Goal: Task Accomplishment & Management: Manage account settings

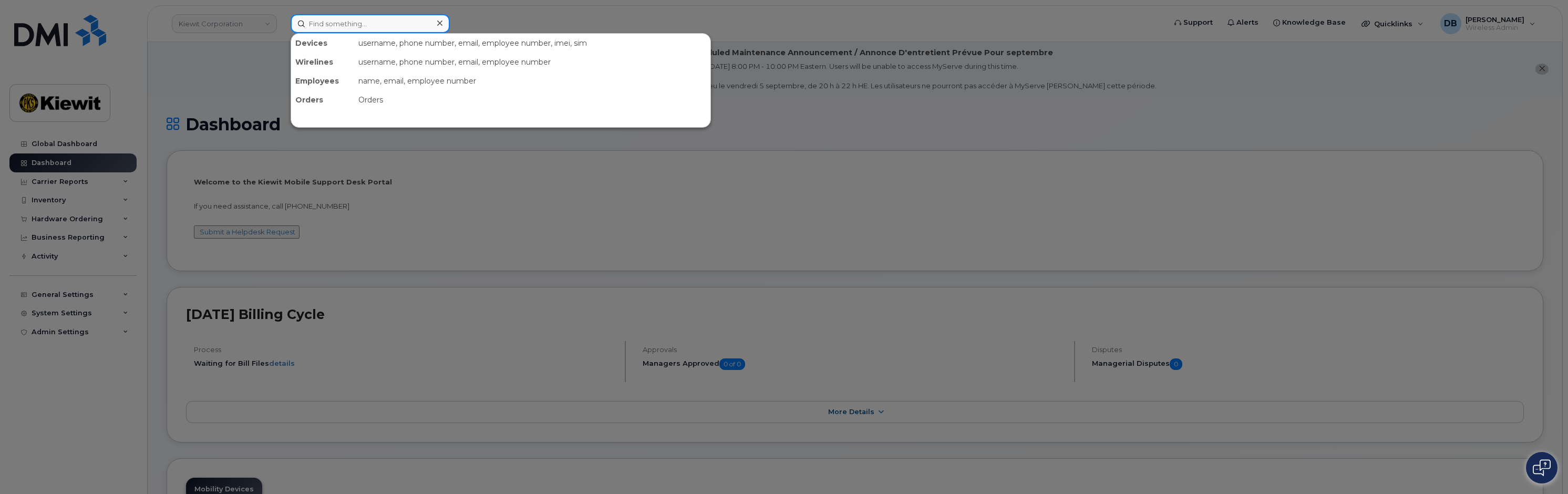
click at [344, 28] on input at bounding box center [370, 23] width 159 height 19
paste input "299171"
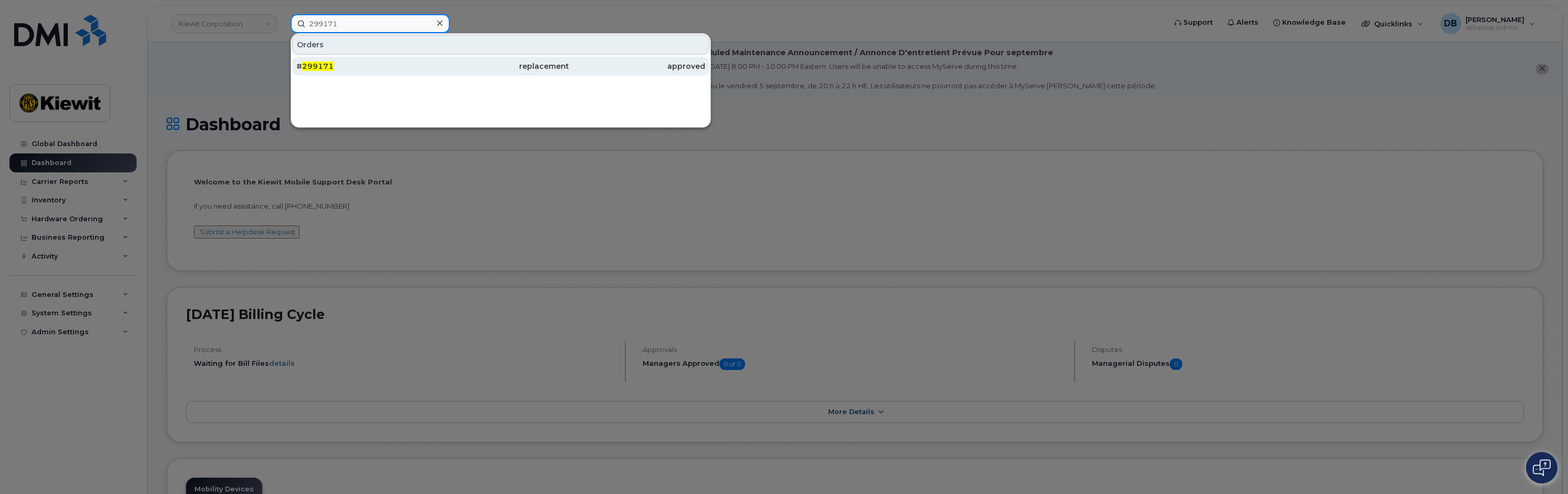
type input "299171"
click at [319, 66] on span "299171" at bounding box center [318, 66] width 32 height 9
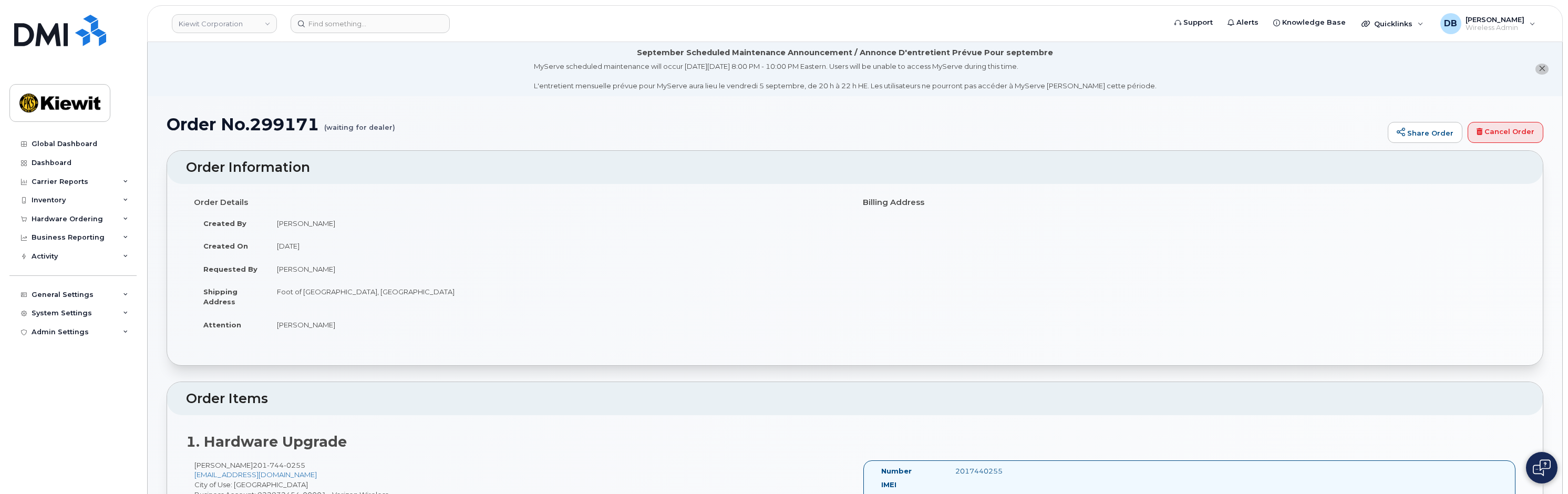
scroll to position [315, 0]
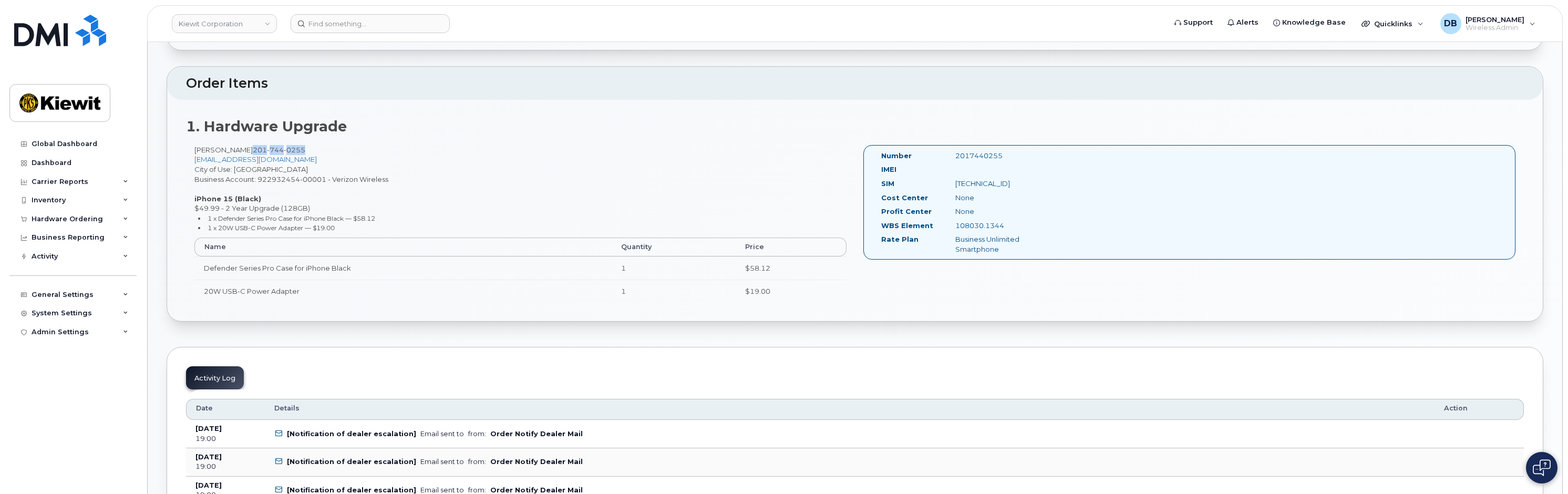
drag, startPoint x: 268, startPoint y: 149, endPoint x: 324, endPoint y: 151, distance: 56.0
click at [324, 151] on div "JOSEPH SAMARELLI 201 744 0255 JPSAMARELLI@WEEKSMARINE.COM City of Use: Jersey C…" at bounding box center [520, 228] width 669 height 167
copy span "201 744 0255"
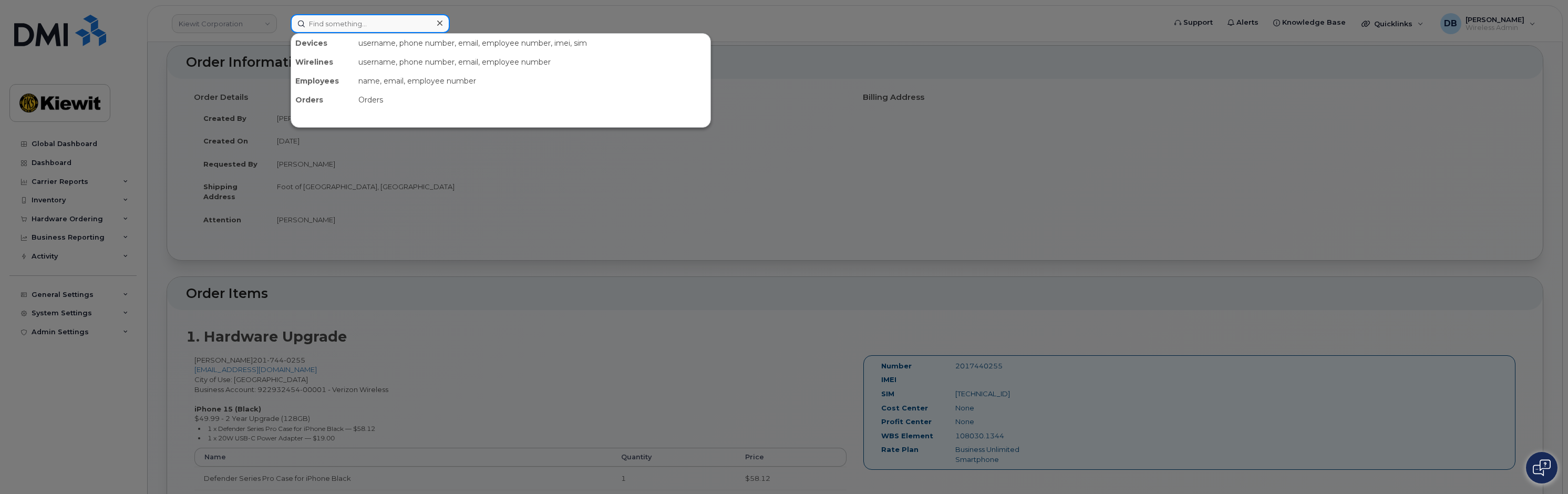
click at [383, 30] on input at bounding box center [370, 23] width 159 height 19
paste input "2017440255"
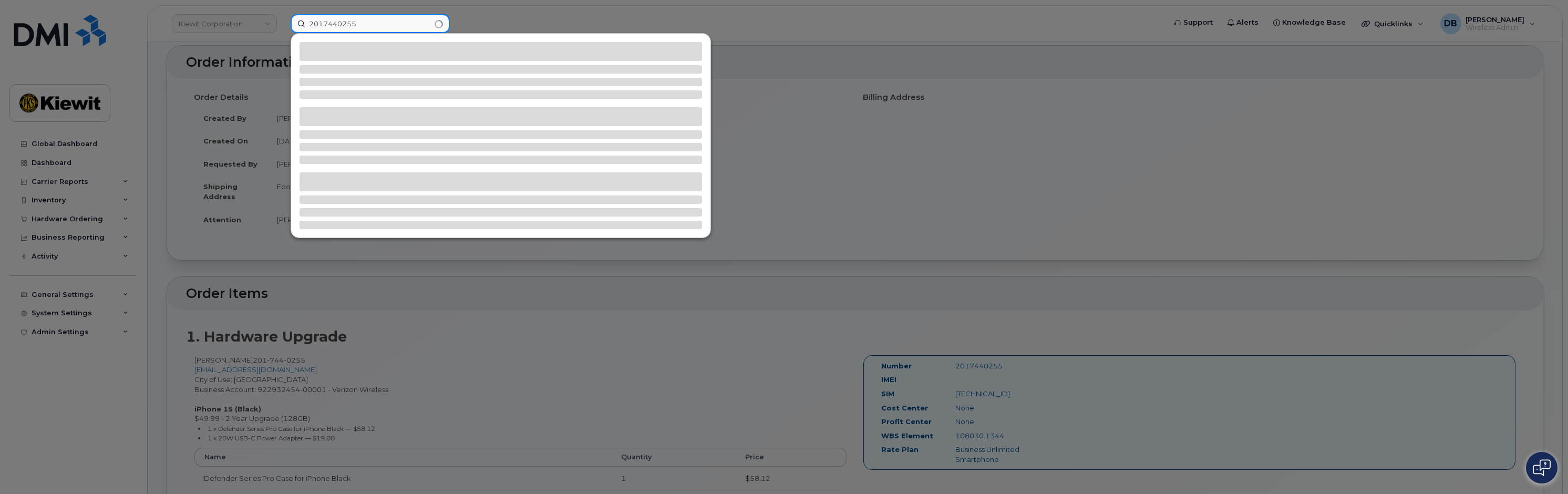
type input "2017440255"
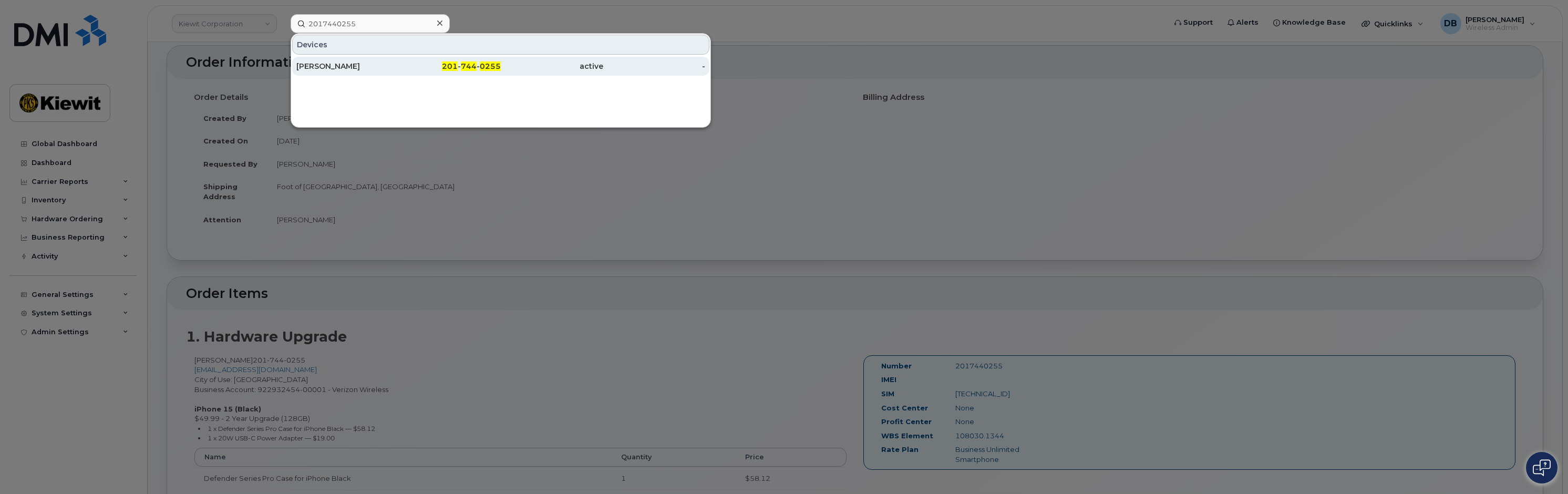
click at [364, 59] on div "[PERSON_NAME]" at bounding box center [347, 66] width 102 height 19
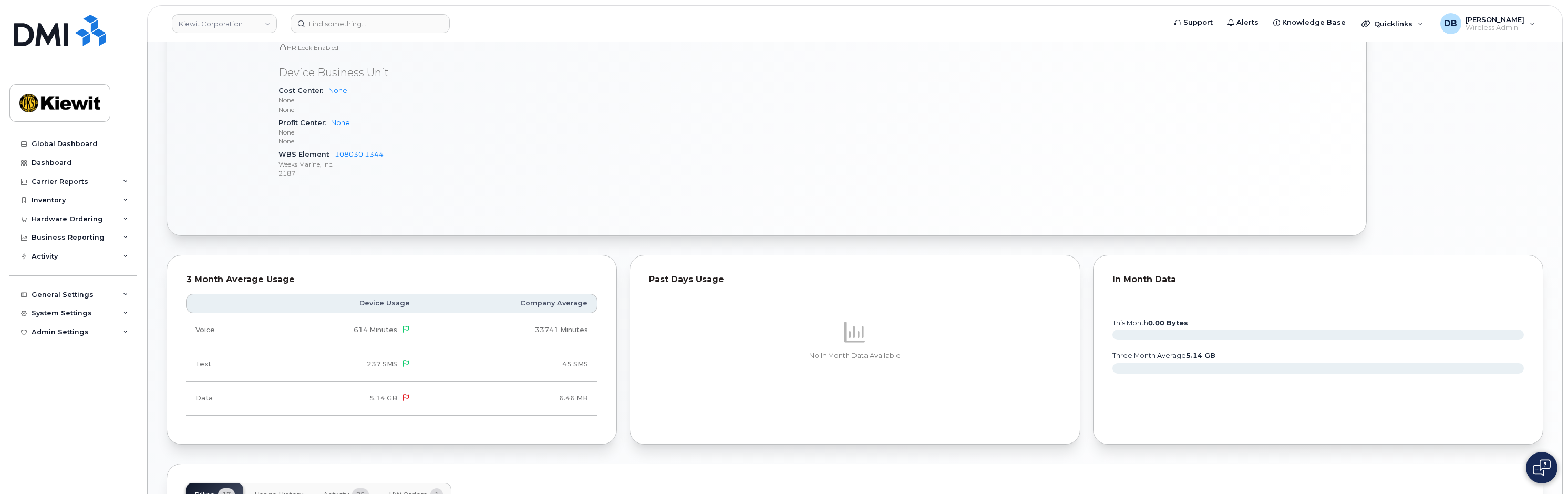
scroll to position [893, 0]
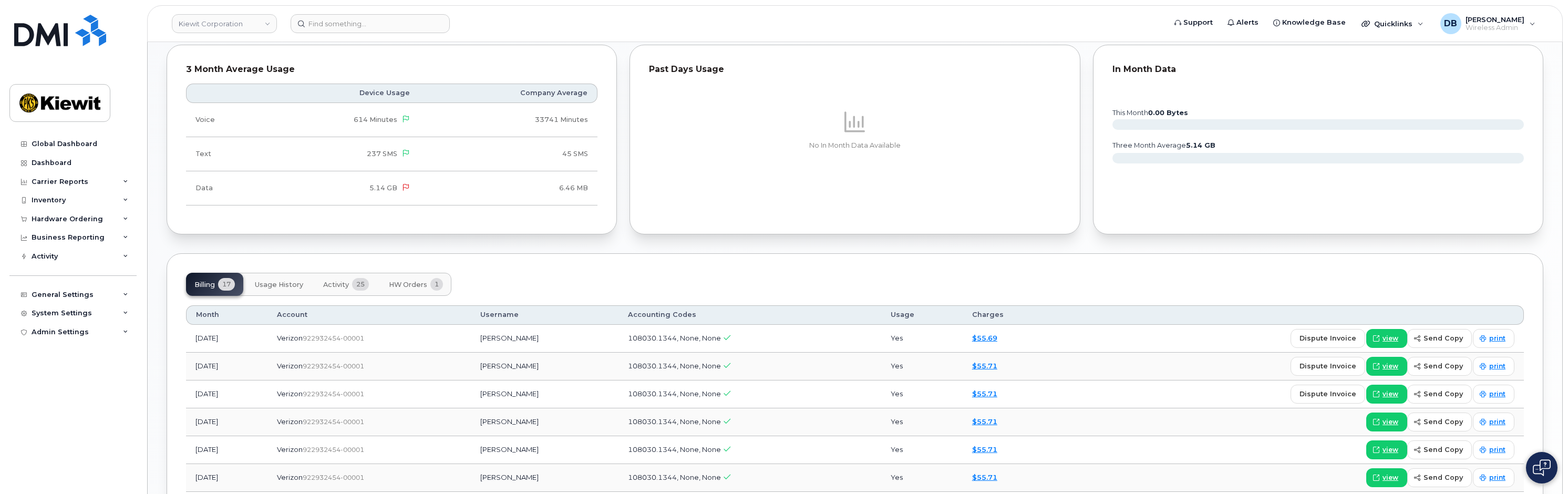
click at [418, 287] on span "HW Orders" at bounding box center [408, 284] width 39 height 8
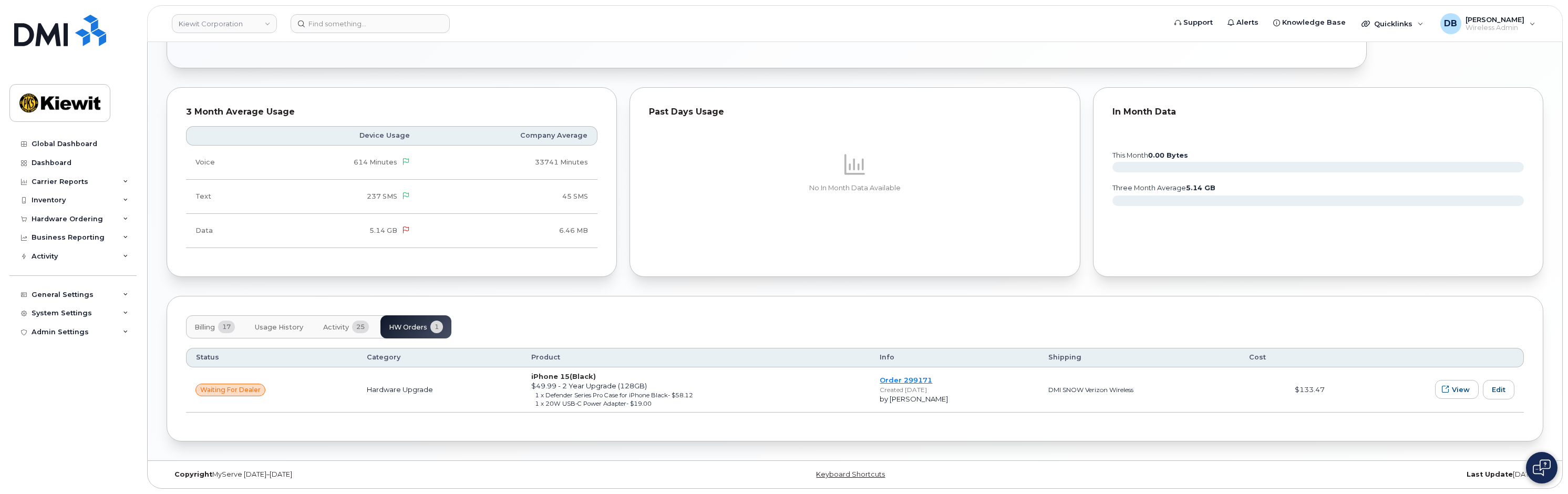
scroll to position [850, 0]
click at [206, 325] on span "Billing" at bounding box center [205, 327] width 20 height 8
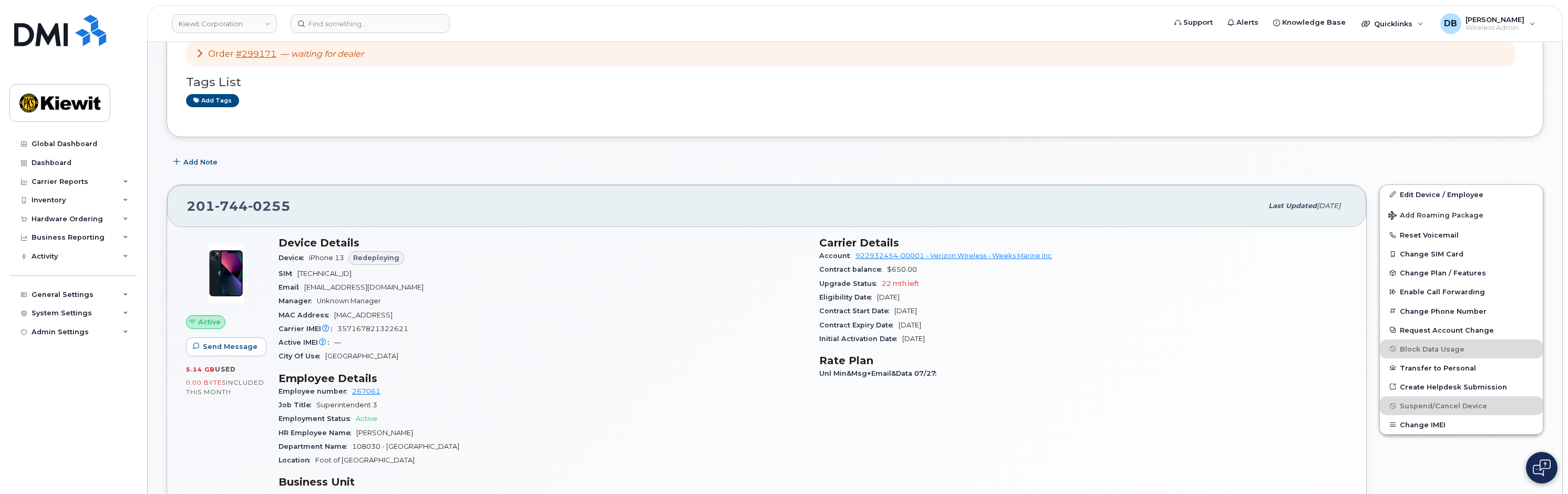
scroll to position [439, 0]
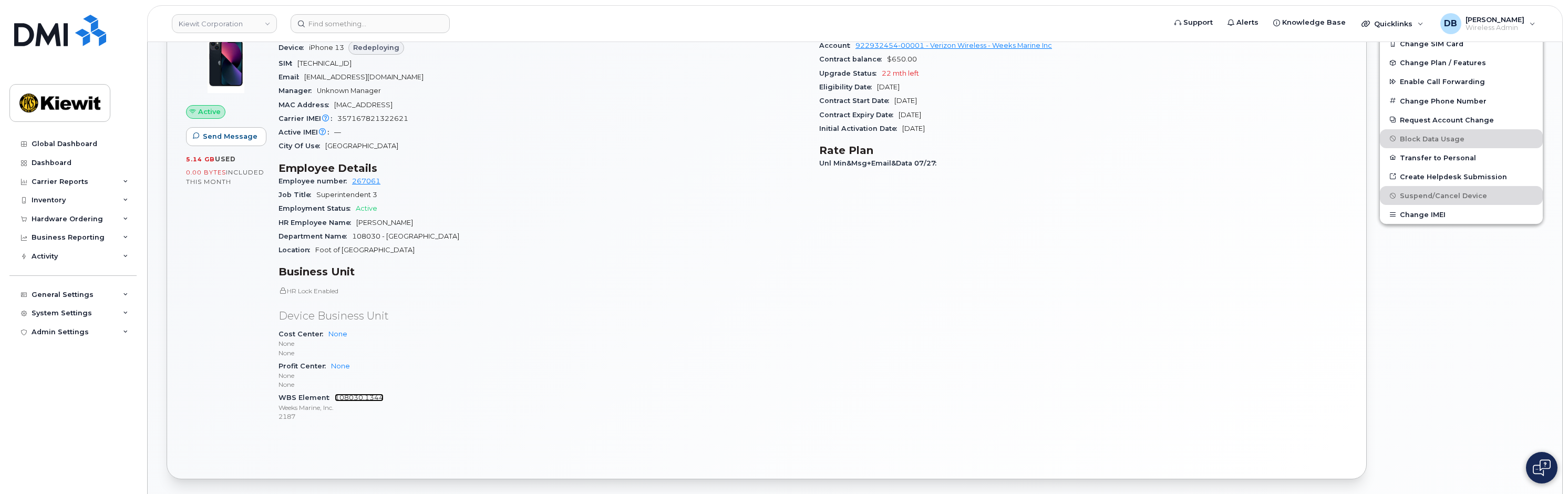
click at [336, 395] on link "108030.1344" at bounding box center [359, 397] width 49 height 8
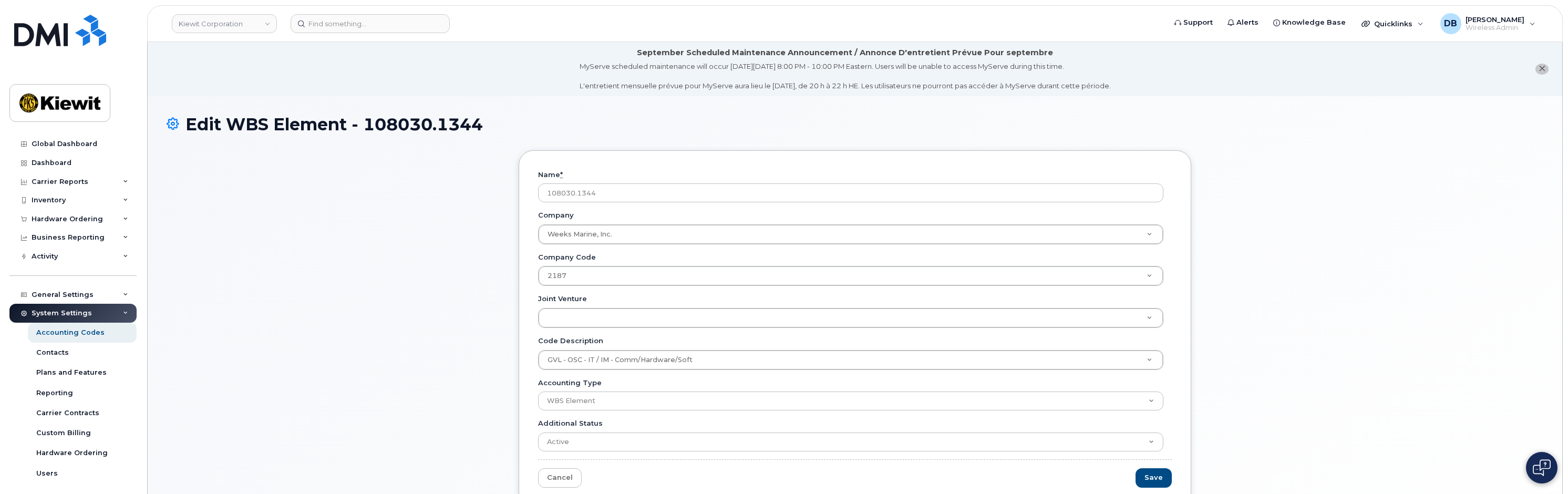
drag, startPoint x: 575, startPoint y: 194, endPoint x: 521, endPoint y: 194, distance: 54.0
click at [521, 194] on div "Name * 108030.1344 Company Weeks Marine, Inc. Company Company GVL - OSC - IT / …" at bounding box center [854, 328] width 672 height 357
click at [444, 322] on div "Name * 108030.1344 Company Weeks Marine, Inc. Company Company GVL - OSC - IT / …" at bounding box center [855, 336] width 1376 height 373
click at [51, 199] on div "Inventory" at bounding box center [49, 200] width 34 height 8
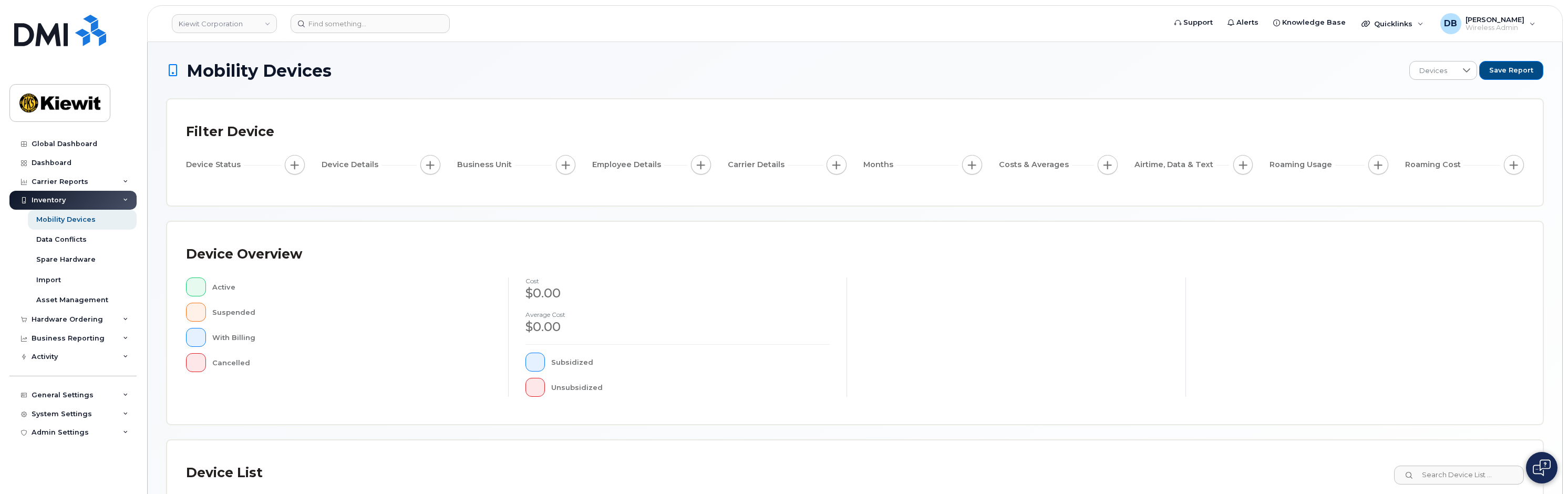
scroll to position [188, 0]
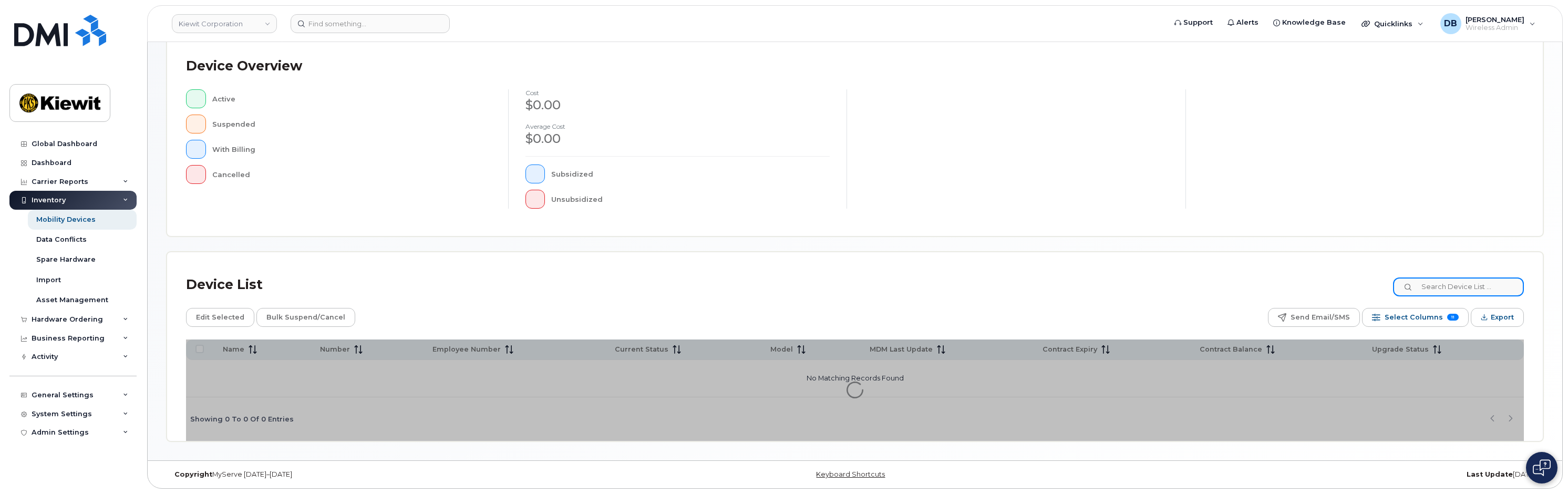
click at [1438, 285] on input at bounding box center [1458, 286] width 131 height 19
paste input "108030"
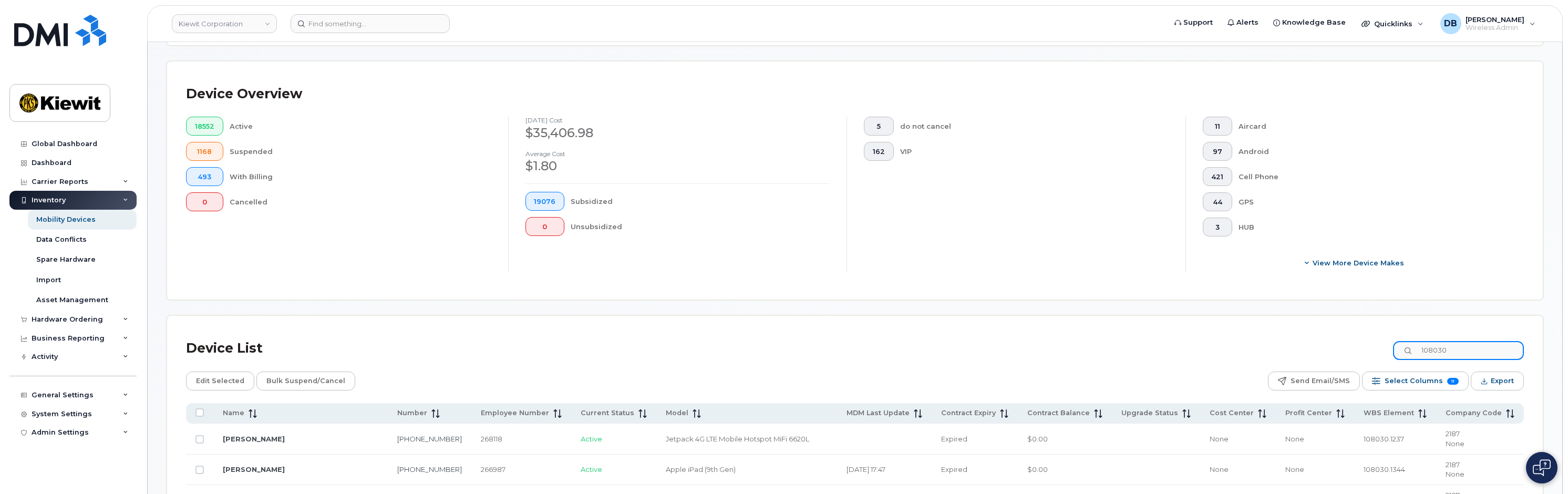
type input "108030"
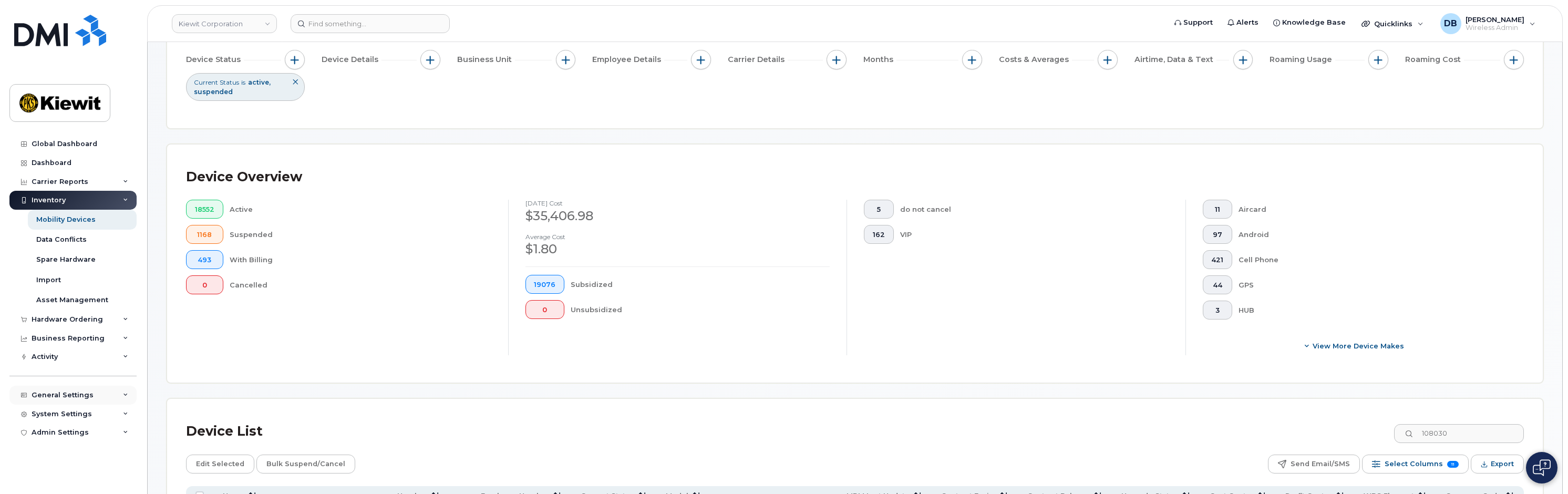
scroll to position [158, 0]
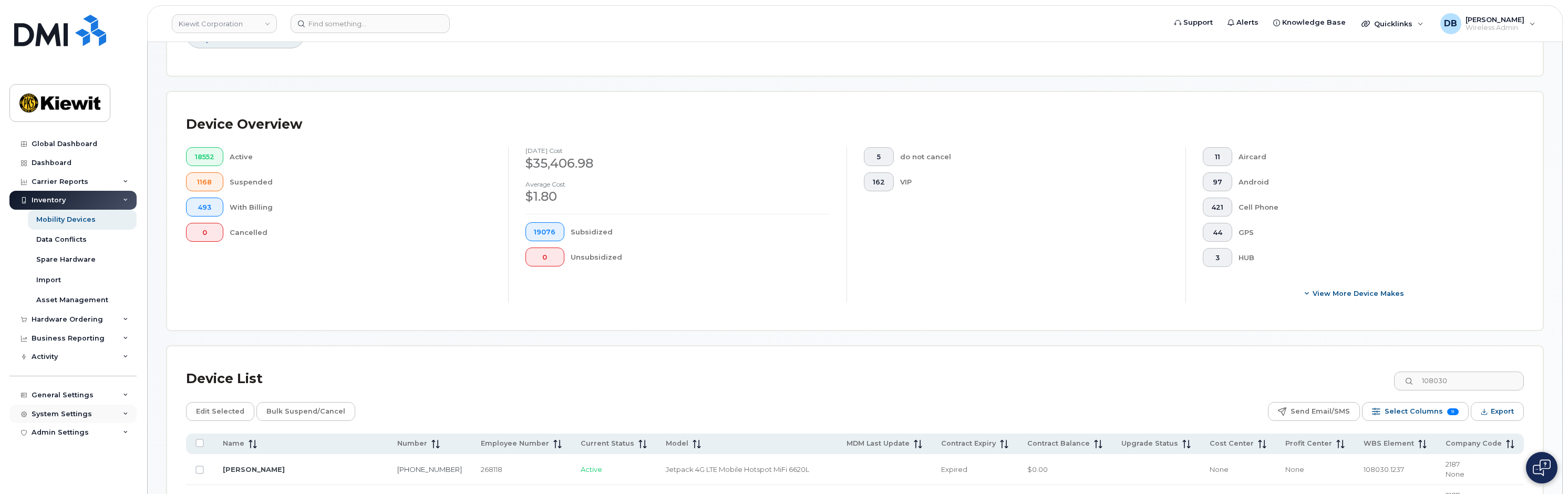
click at [66, 414] on div "System Settings" at bounding box center [62, 414] width 61 height 8
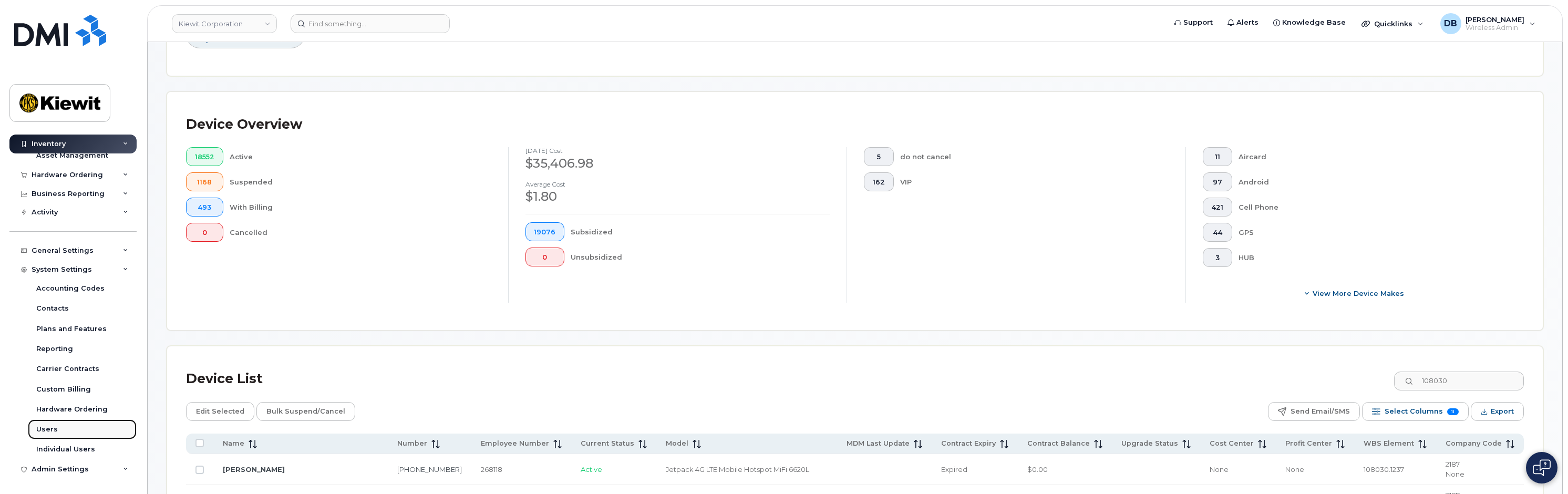
click at [52, 426] on div "Users" at bounding box center [47, 429] width 21 height 9
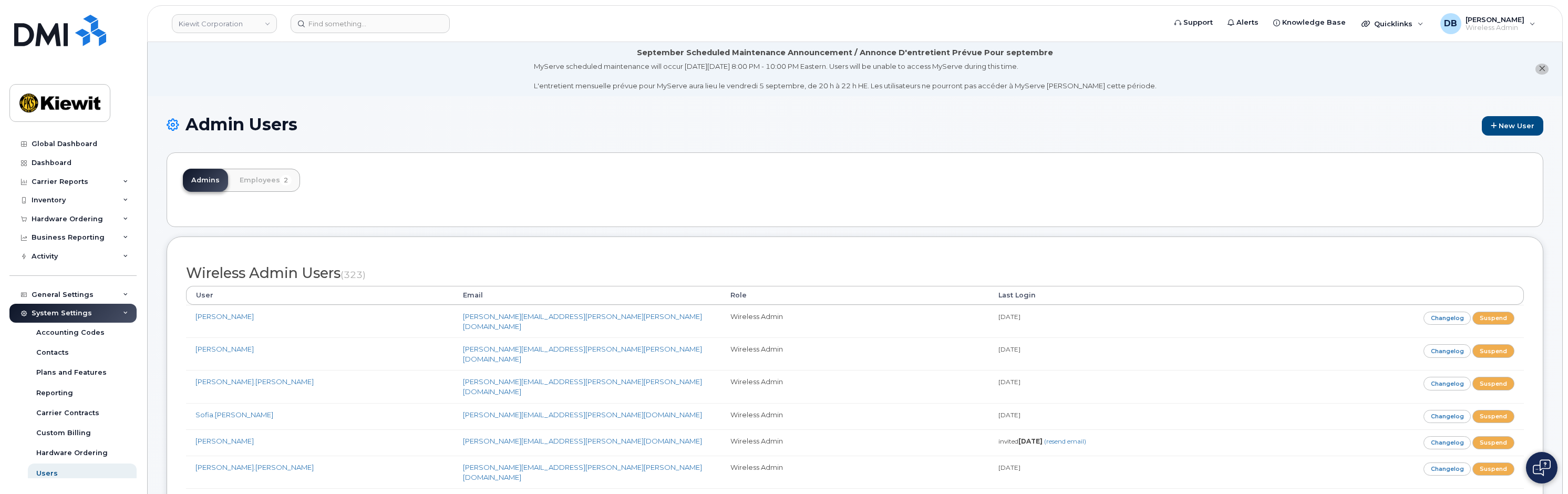
scroll to position [9011, 0]
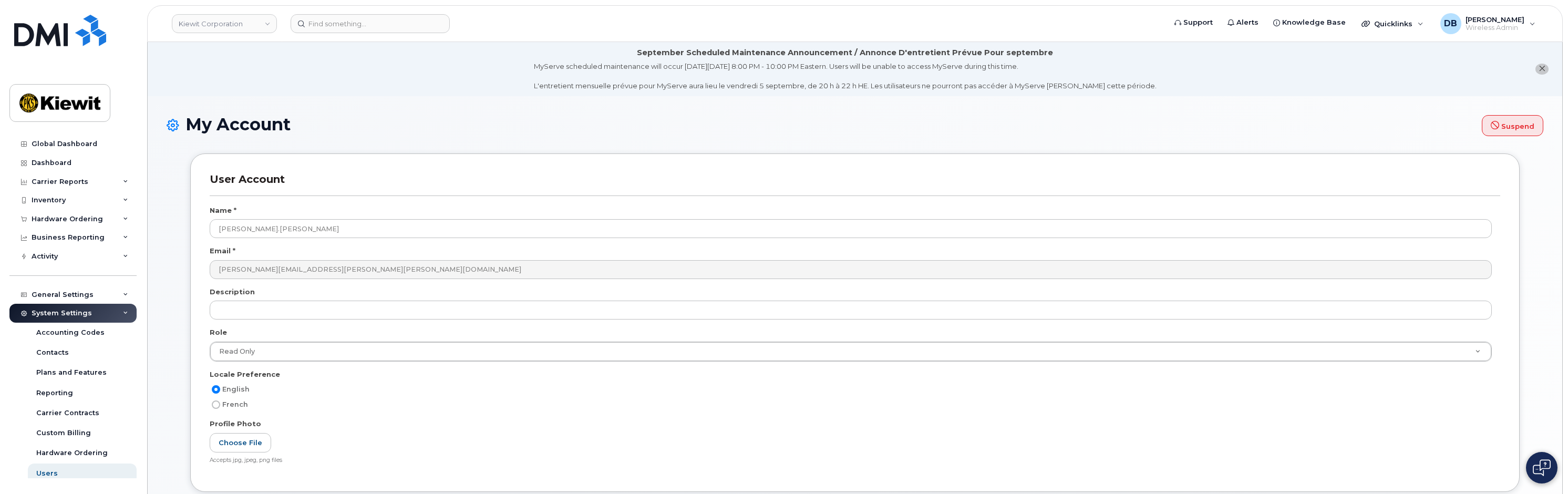
select select
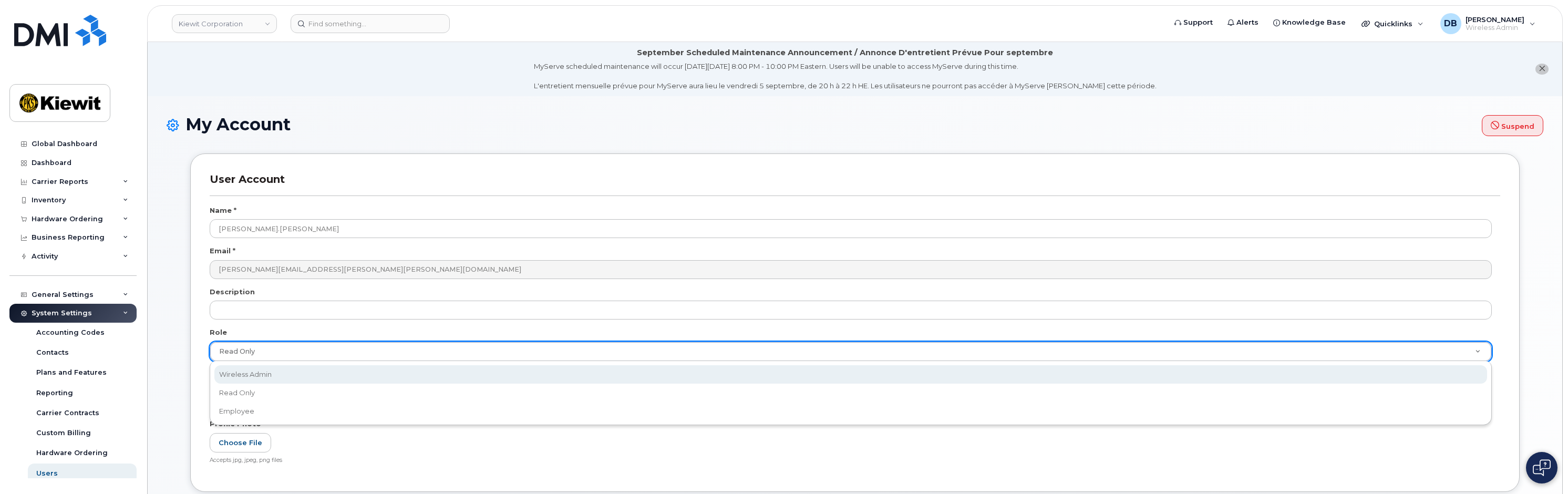
select select "wireless_admin"
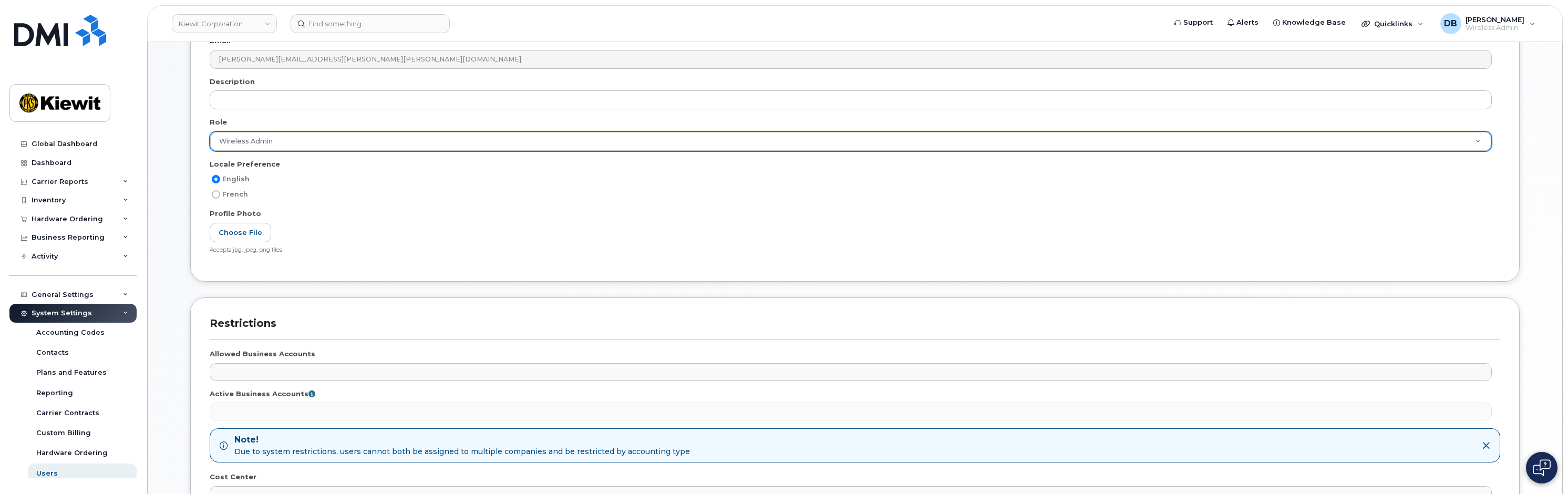
scroll to position [403, 0]
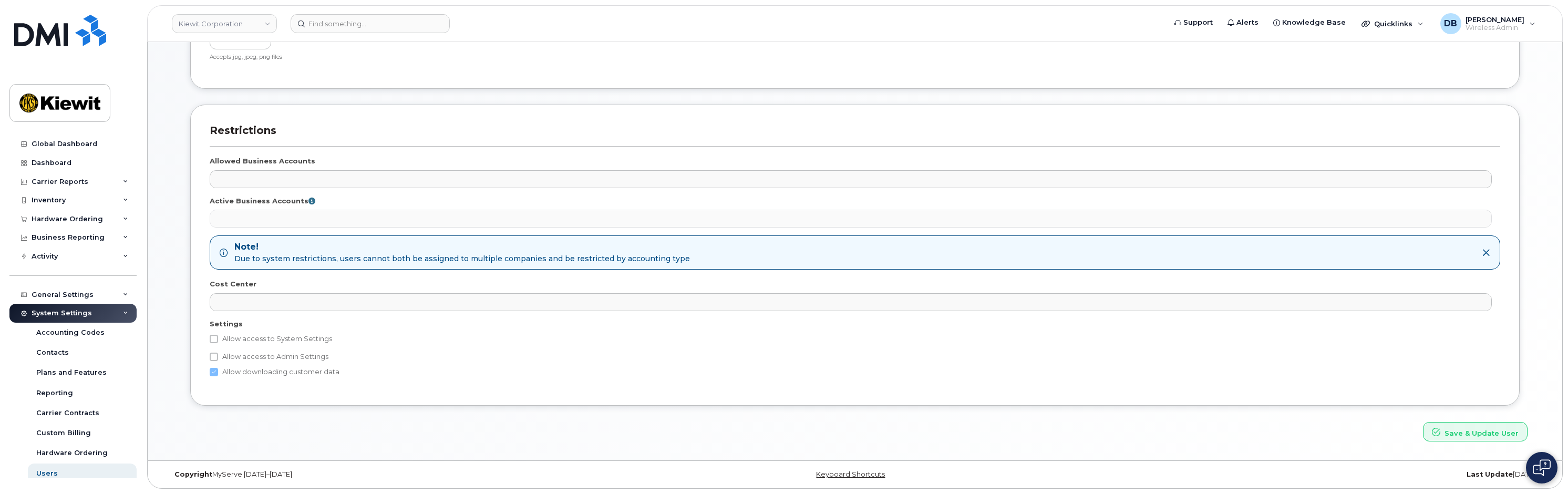
click at [248, 342] on label "Allow access to System Settings" at bounding box center [271, 339] width 123 height 13
click at [218, 342] on input "Allow access to System Settings" at bounding box center [214, 339] width 8 height 8
checkbox input "true"
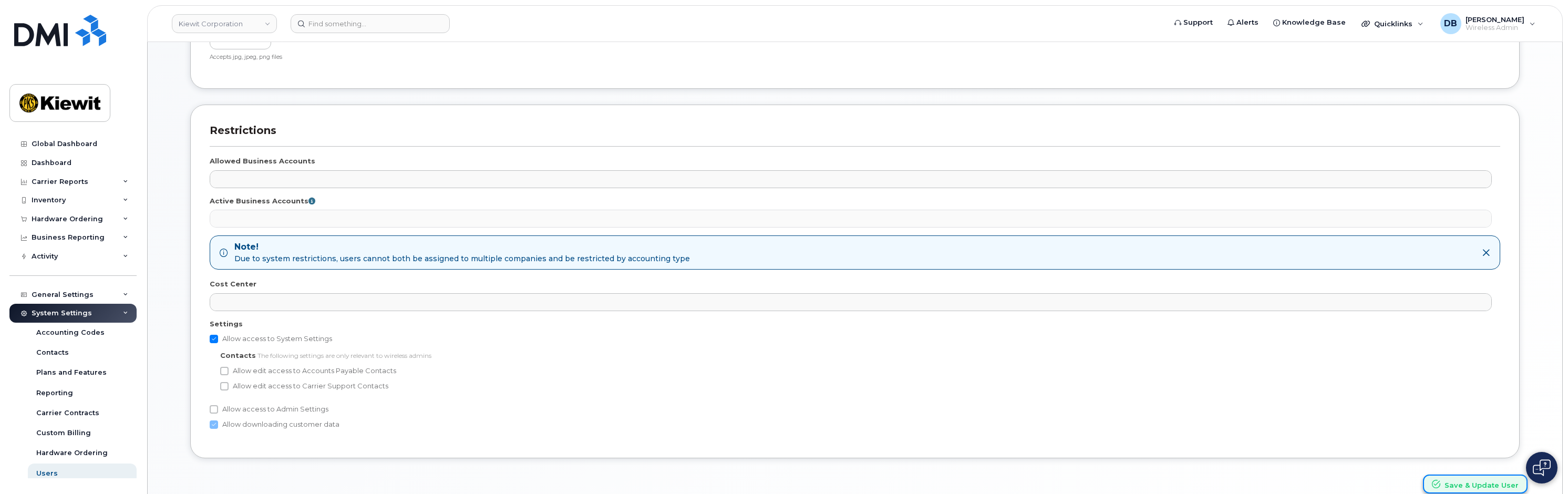
click at [1477, 479] on button "Save & Update User" at bounding box center [1475, 484] width 105 height 20
